Goal: Task Accomplishment & Management: Manage account settings

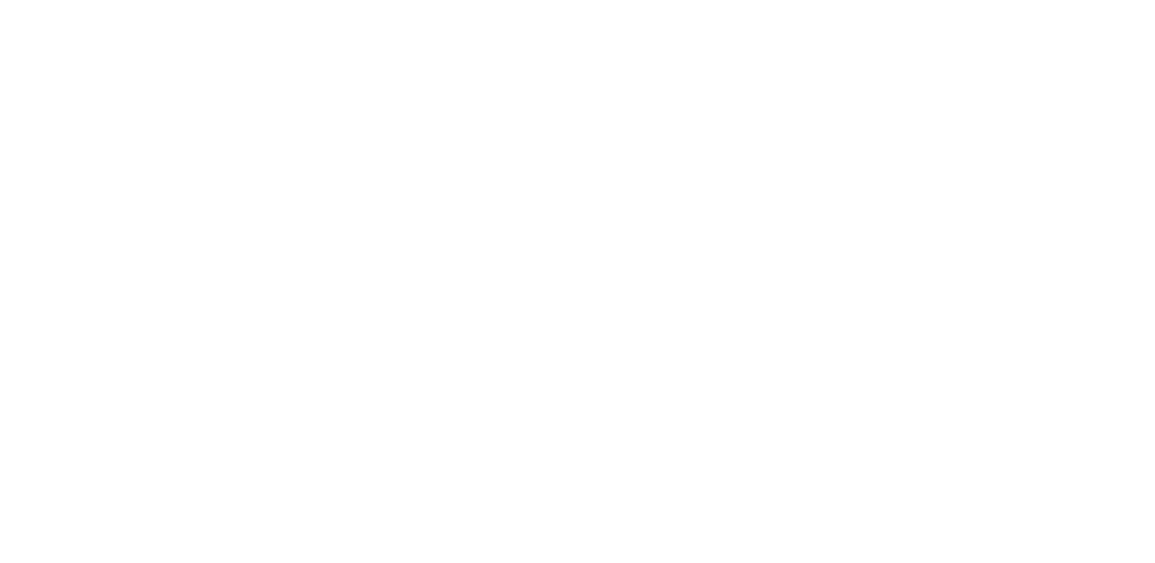
type input "**********"
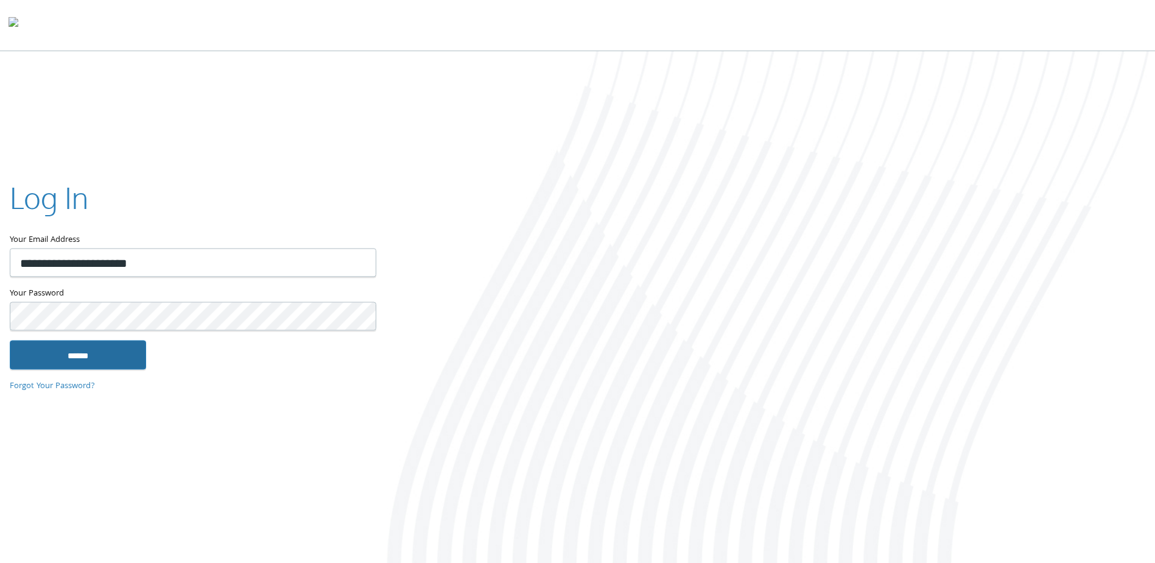
click at [115, 343] on input "******" at bounding box center [78, 354] width 136 height 29
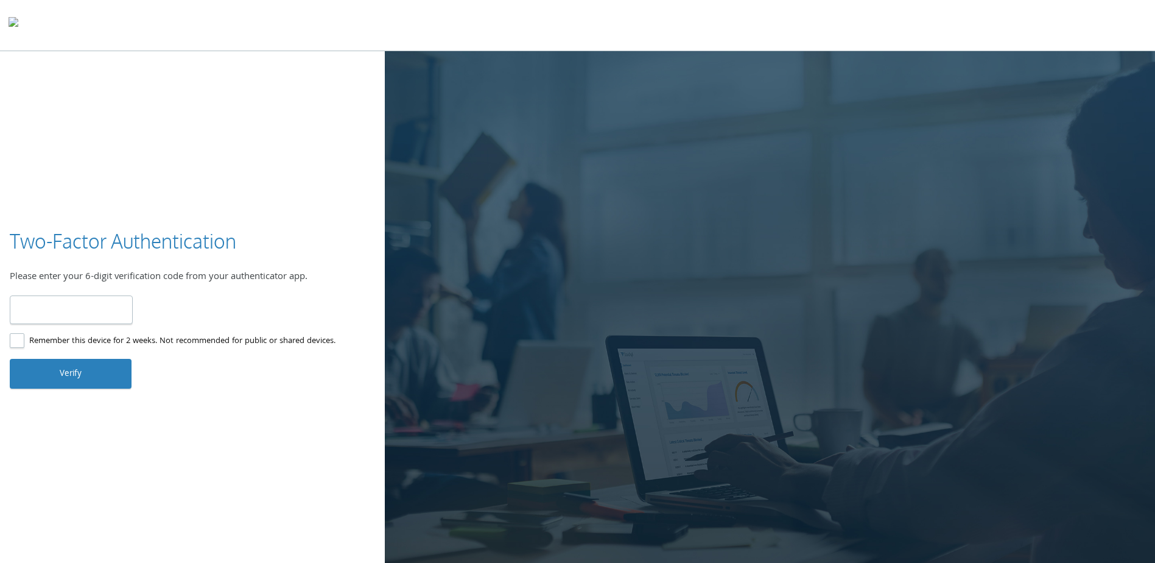
type input "******"
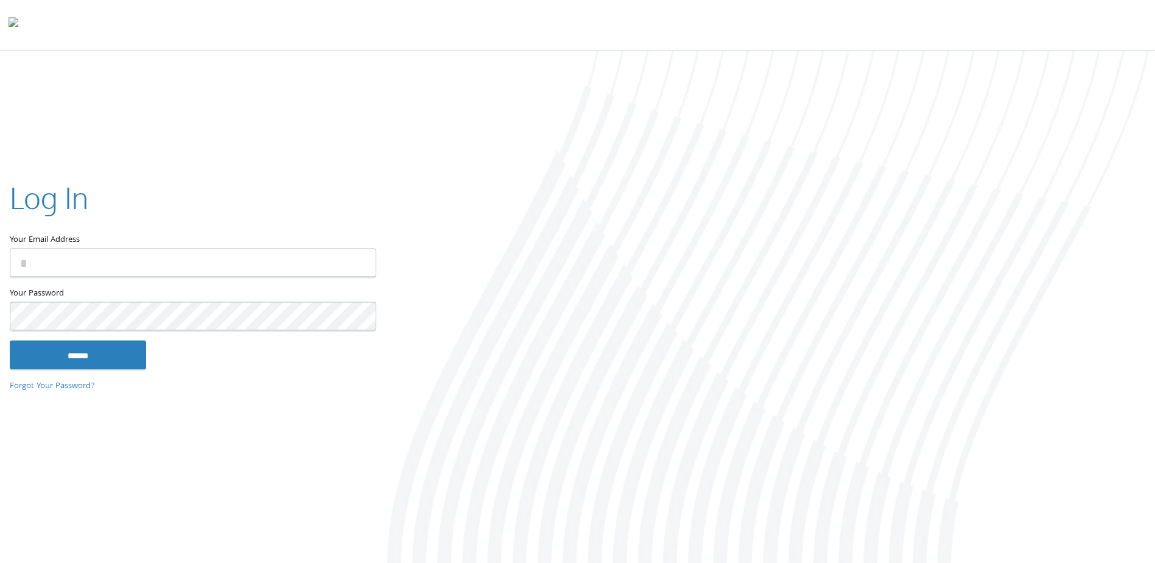
type input "**********"
